Goal: Communication & Community: Participate in discussion

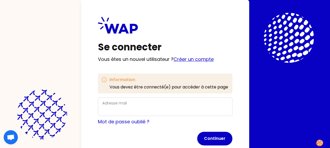
click at [197, 59] on link "Créer un compte" at bounding box center [194, 59] width 40 height 7
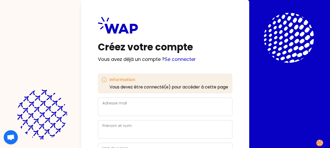
click at [139, 104] on div "Adresse mail" at bounding box center [165, 107] width 126 height 14
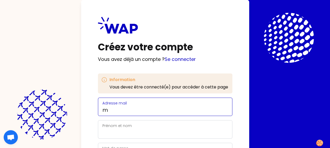
type input "[PERSON_NAME][EMAIL_ADDRESS][PERSON_NAME][DOMAIN_NAME]"
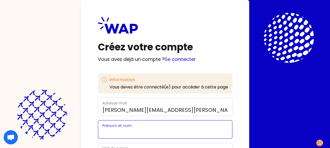
type input "[PERSON_NAME]"
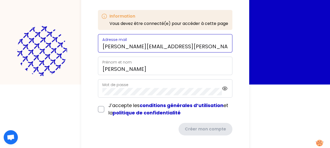
scroll to position [67, 0]
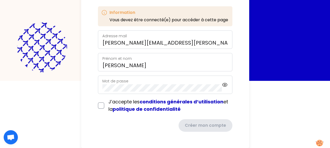
click at [116, 81] on label "Mot de passe" at bounding box center [115, 81] width 26 height 5
click at [223, 84] on icon at bounding box center [225, 85] width 6 height 6
click at [102, 109] on div "J’accepte les conditions générales d’utilisation et la politique de confidentia…" at bounding box center [165, 105] width 135 height 15
click at [102, 107] on input "checkbox" at bounding box center [101, 105] width 6 height 6
checkbox input "true"
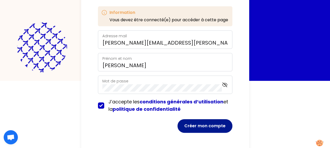
click at [199, 129] on button "Créer mon compte" at bounding box center [205, 126] width 55 height 14
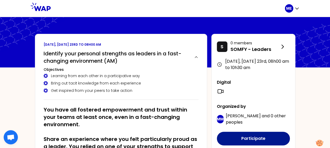
click at [251, 138] on button "Participate" at bounding box center [253, 139] width 73 height 14
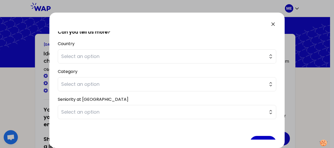
scroll to position [94, 0]
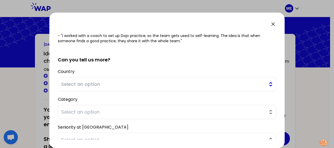
click at [267, 82] on button "Select an option" at bounding box center [167, 84] width 219 height 14
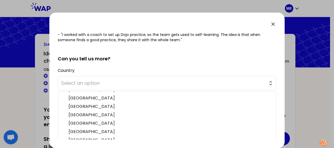
scroll to position [32, 0]
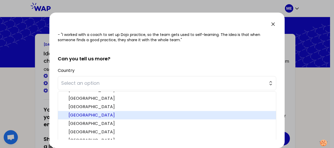
click at [220, 115] on span "[GEOGRAPHIC_DATA]" at bounding box center [170, 115] width 203 height 6
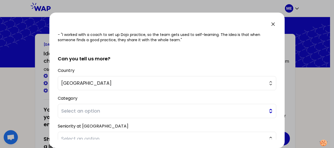
click at [88, 109] on span "Select an option" at bounding box center [163, 110] width 204 height 7
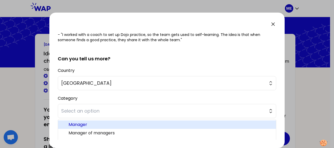
click at [84, 124] on span "Manager" at bounding box center [170, 125] width 203 height 6
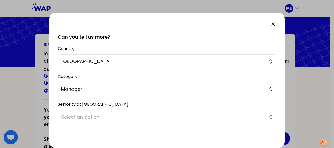
scroll to position [117, 0]
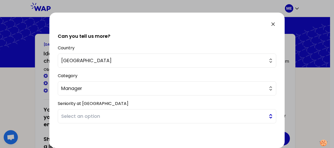
click at [267, 116] on button "Select an option" at bounding box center [167, 116] width 219 height 14
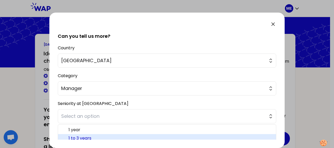
scroll to position [135, 0]
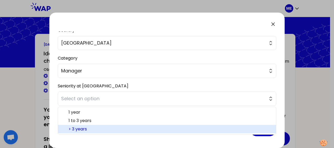
click at [168, 129] on span "> 3 years" at bounding box center [170, 129] width 203 height 6
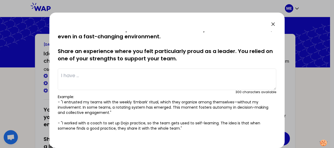
scroll to position [0, 0]
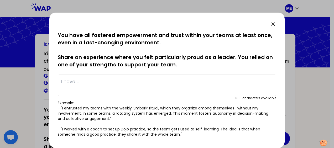
click at [215, 84] on textarea at bounding box center [167, 86] width 219 height 22
type textarea "I"
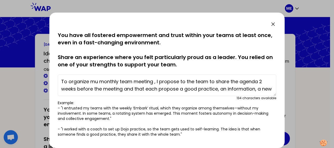
scroll to position [4, 0]
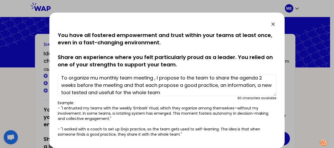
drag, startPoint x: 334, startPoint y: 1, endPoint x: 177, endPoint y: 90, distance: 181.0
click at [177, 90] on textarea "To organize mu monthly team meeting , I propose to the team to share the agenda…" at bounding box center [167, 86] width 219 height 22
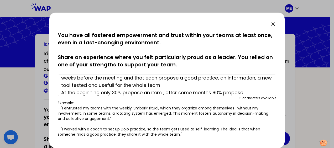
click at [90, 95] on textarea "To organize mu monthly team meeting , I propose to the team to share the agenda…" at bounding box center [167, 86] width 219 height 22
click at [209, 93] on textarea "To organize mu monthly team meeting , I propose to the team to share the agenda…" at bounding box center [167, 86] width 219 height 22
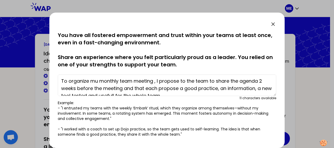
scroll to position [0, 0]
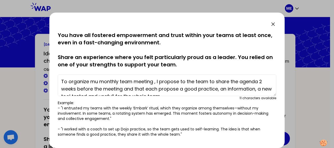
click at [61, 80] on textarea "To organize mu monthly team meeting , I propose to the team to share the agenda…" at bounding box center [167, 86] width 219 height 22
click at [99, 82] on textarea "-To organize mu monthly team meeting , I propose to the team to share the agend…" at bounding box center [167, 86] width 219 height 22
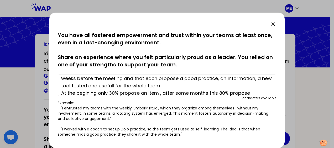
click at [143, 85] on textarea "-To organize my monthly team meeting , I propose to the team to share the agend…" at bounding box center [167, 86] width 219 height 22
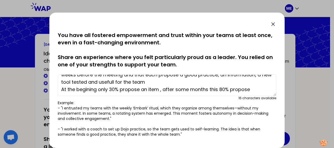
scroll to position [15, 0]
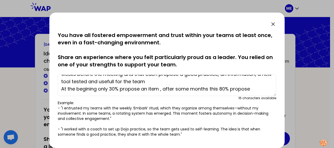
click at [61, 89] on textarea "-To organize my monthly team meeting , I propose to the team to share the agend…" at bounding box center [167, 86] width 219 height 22
click at [220, 89] on textarea "-To organize my monthly team meeting , I propose to the team to share the agend…" at bounding box center [167, 86] width 219 height 22
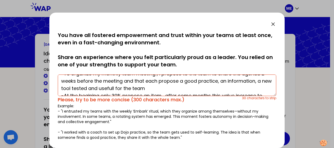
scroll to position [0, 0]
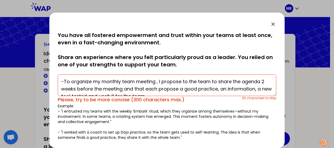
click at [212, 81] on textarea "-To organize my monthly team meeting , I propose to the team to share the agend…" at bounding box center [167, 86] width 219 height 22
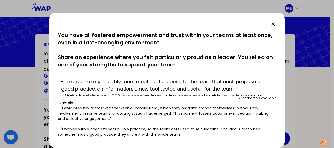
click at [235, 83] on textarea "-To organize my monthly team meeting , I propose to the team that each propose …" at bounding box center [167, 86] width 219 height 22
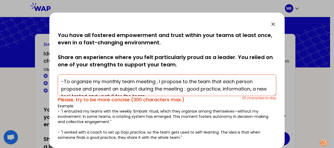
scroll to position [4, 0]
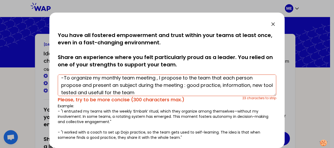
type textarea "-To organize my monthly team meeting , I propose to the team that each person p…"
click at [324, 58] on div at bounding box center [167, 74] width 334 height 148
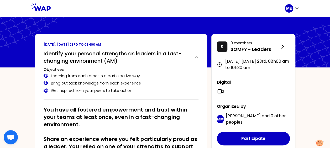
click at [217, 132] on button "Participate" at bounding box center [253, 139] width 73 height 14
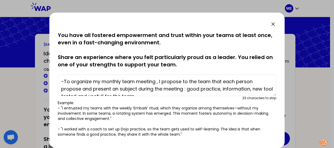
click at [252, 88] on textarea "-To organize my monthly team meeting , I propose to the team that each person p…" at bounding box center [167, 86] width 219 height 22
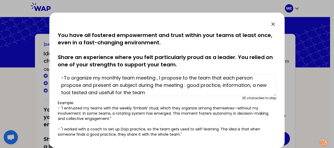
click at [188, 86] on textarea "-To organize my monthly team meeting , I propose to the team that each person p…" at bounding box center [167, 86] width 219 height 22
click at [227, 83] on textarea "-To organize my monthly team meeting , I propose to the team that each person p…" at bounding box center [167, 86] width 219 height 22
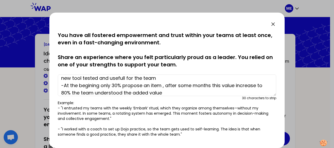
scroll to position [22, 0]
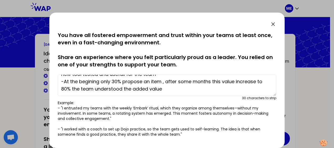
click at [256, 84] on textarea "-To organize my monthly team meeting , I propose to the team that each person p…" at bounding box center [167, 86] width 219 height 22
click at [139, 91] on textarea "-To organize my monthly team meeting , I propose to the team that each person p…" at bounding box center [167, 86] width 219 height 22
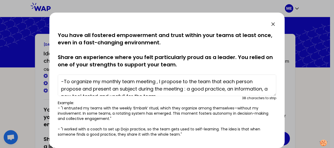
click at [67, 89] on textarea "-To organize my monthly team meeting , I propose to the team that each person p…" at bounding box center [167, 86] width 219 height 22
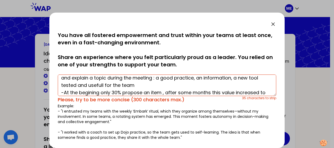
scroll to position [18, 0]
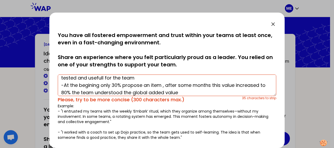
click at [202, 92] on textarea "-To organize my monthly team meeting , I propose to the team that each person p…" at bounding box center [167, 86] width 219 height 22
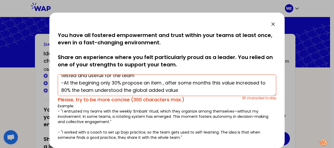
scroll to position [22, 0]
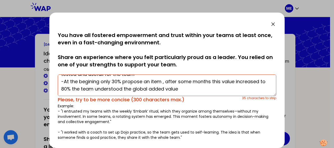
click at [101, 87] on textarea "-To organize my monthly team meeting , I propose to the team that each person p…" at bounding box center [167, 86] width 219 height 22
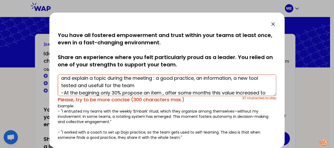
scroll to position [3, 0]
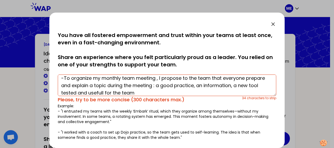
click at [245, 77] on textarea "-To organize my monthly team meeting , I propose to the team that everyone prep…" at bounding box center [167, 86] width 219 height 22
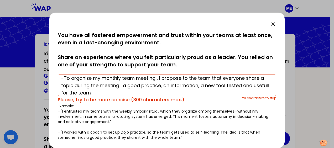
click at [227, 87] on textarea "-To organize my monthly team meeting , I propose to the team that everyone shar…" at bounding box center [167, 86] width 219 height 22
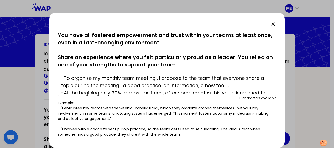
click at [73, 92] on textarea "-To organize my monthly team meeting , I propose to the team that everyone shar…" at bounding box center [167, 86] width 219 height 22
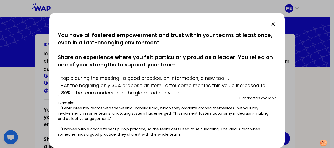
scroll to position [15, 0]
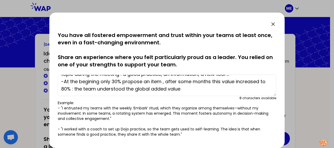
click at [104, 89] on textarea "-To organize my monthly team meeting , I propose to the team that everyone shar…" at bounding box center [167, 86] width 219 height 22
click at [81, 87] on textarea "-To organize my monthly team meeting , I propose to the team that everyone shar…" at bounding box center [167, 86] width 219 height 22
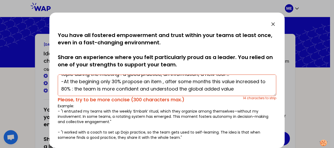
click at [249, 88] on textarea "-To organize my monthly team meeting , I propose to the team that everyone shar…" at bounding box center [167, 86] width 219 height 22
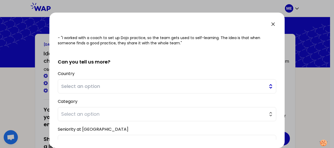
click at [136, 87] on span "Select an option" at bounding box center [163, 86] width 204 height 7
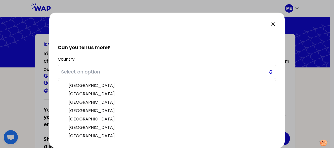
scroll to position [125, 0]
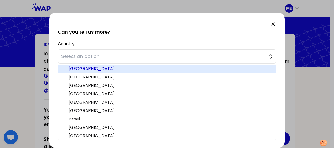
click at [125, 65] on li "[GEOGRAPHIC_DATA]" at bounding box center [167, 69] width 218 height 8
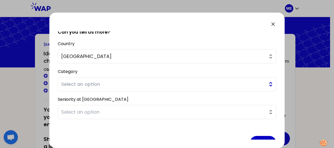
click at [106, 83] on span "Select an option" at bounding box center [163, 84] width 204 height 7
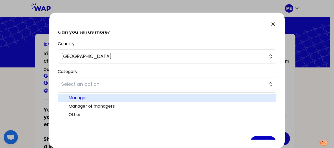
click at [95, 100] on span "Manager" at bounding box center [170, 98] width 203 height 6
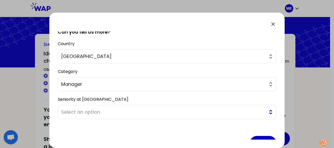
click at [91, 111] on span "Select an option" at bounding box center [163, 112] width 204 height 7
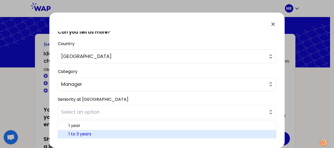
scroll to position [138, 0]
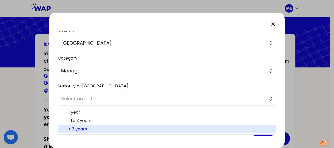
click at [90, 129] on span "> 3 years" at bounding box center [170, 129] width 203 height 6
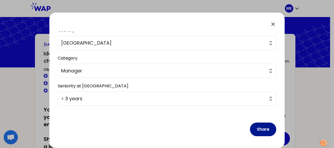
click at [262, 130] on button "Share" at bounding box center [263, 130] width 26 height 14
click at [258, 128] on button "Share" at bounding box center [263, 130] width 26 height 14
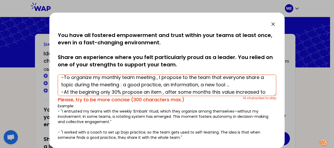
scroll to position [0, 0]
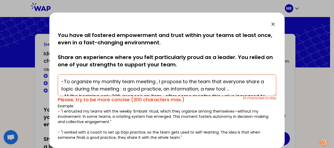
drag, startPoint x: 183, startPoint y: 82, endPoint x: 334, endPoint y: 71, distance: 151.4
click at [185, 82] on textarea "-To organize my monthly team meeting , I propose to the team that everyone shar…" at bounding box center [167, 86] width 219 height 22
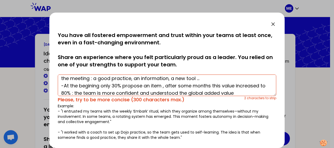
click at [102, 86] on textarea "-To organize my monthly team meeting , I propose that everyone share a topic du…" at bounding box center [167, 86] width 219 height 22
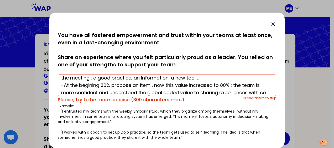
scroll to position [18, 0]
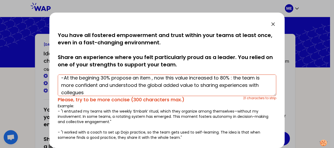
click at [229, 91] on textarea "-To organize my monthly team meeting , I propose that everyone share a topic du…" at bounding box center [167, 86] width 219 height 22
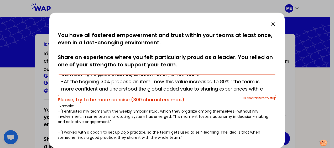
scroll to position [15, 0]
click at [147, 89] on textarea "-To organize my monthly team meeting , I propose that everyone share a topic du…" at bounding box center [167, 86] width 219 height 22
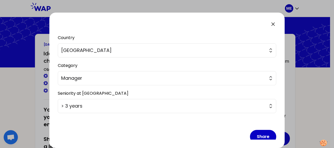
scroll to position [135, 0]
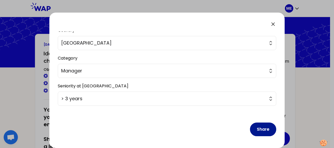
type textarea "-To organize my monthly team meeting , I propose that everyone share a topic du…"
click at [261, 127] on button "Share" at bounding box center [263, 130] width 26 height 14
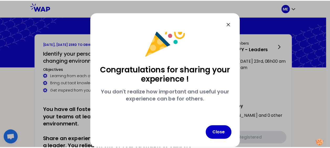
scroll to position [17, 0]
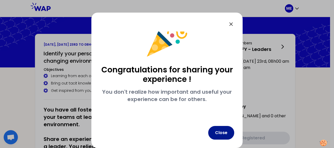
click at [227, 131] on button "Close" at bounding box center [221, 133] width 26 height 14
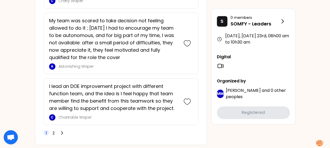
scroll to position [1367, 0]
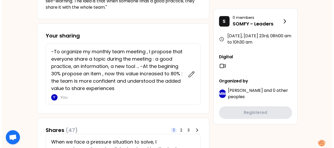
scroll to position [198, 0]
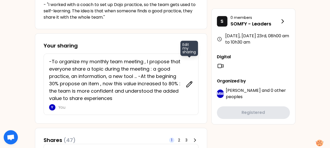
click at [192, 82] on icon at bounding box center [190, 84] width 6 height 6
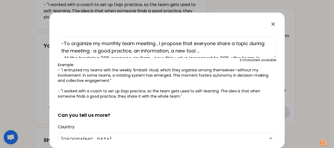
scroll to position [19, 0]
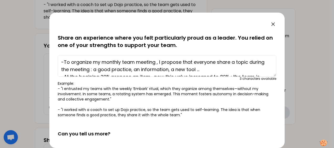
click at [63, 62] on textarea "-To organize my monthly team meeting , I propose that everyone share a topic du…" at bounding box center [167, 66] width 219 height 22
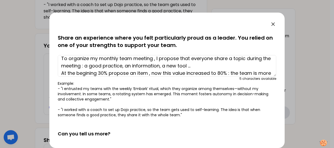
click at [207, 67] on textarea "To organize my monthly team meeting , I propose that everyone share a topic dur…" at bounding box center [167, 66] width 219 height 22
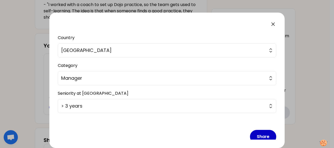
scroll to position [135, 0]
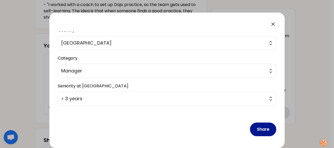
type textarea "To organize my monthly team meeting , I propose that everyone share a topic dur…"
click at [261, 128] on button "Share" at bounding box center [263, 130] width 26 height 14
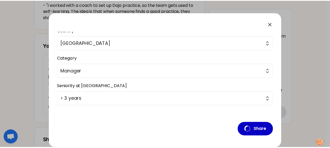
scroll to position [17, 0]
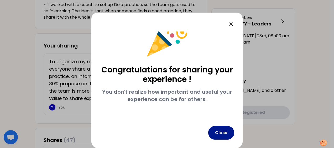
click at [226, 132] on button "Close" at bounding box center [221, 133] width 26 height 14
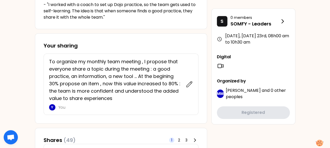
click at [139, 76] on p "To organize my monthly team meeting , I propose that everyone share a topic dur…" at bounding box center [115, 80] width 133 height 44
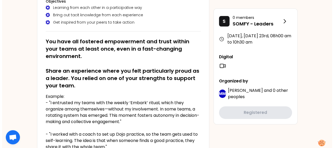
scroll to position [198, 0]
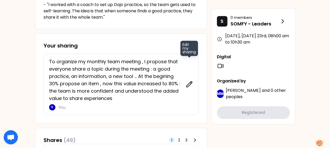
click at [188, 84] on icon at bounding box center [190, 84] width 6 height 6
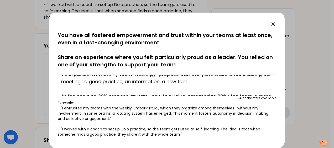
scroll to position [11, 0]
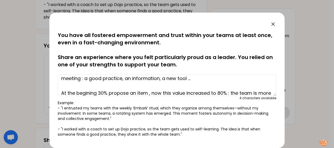
click at [210, 77] on textarea "To organize my monthly team meeting , I propose that everyone share a topic dur…" at bounding box center [167, 86] width 219 height 22
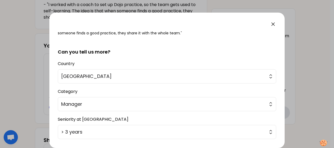
scroll to position [135, 0]
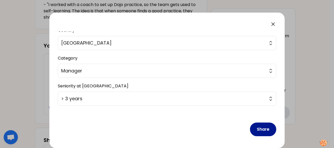
type textarea "To organize my monthly team meeting , I propose that everyone share a topic dur…"
click at [266, 129] on button "Share" at bounding box center [263, 130] width 26 height 14
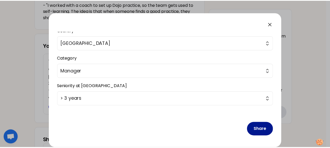
scroll to position [17, 0]
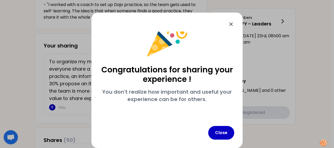
click at [234, 27] on icon at bounding box center [231, 24] width 6 height 6
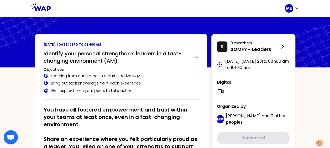
scroll to position [130, 0]
